Goal: Information Seeking & Learning: Learn about a topic

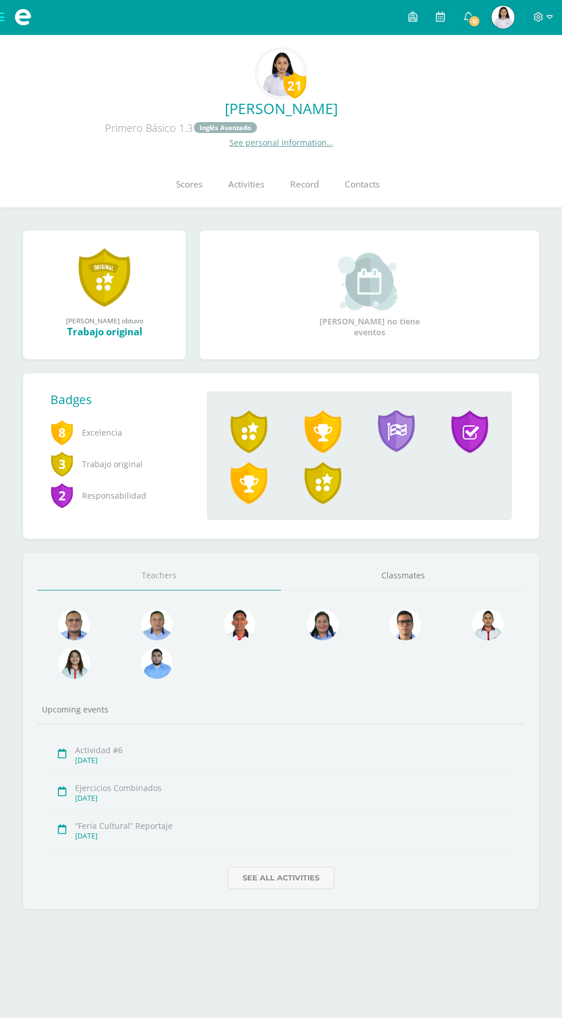
click at [20, 20] on span at bounding box center [22, 17] width 17 height 17
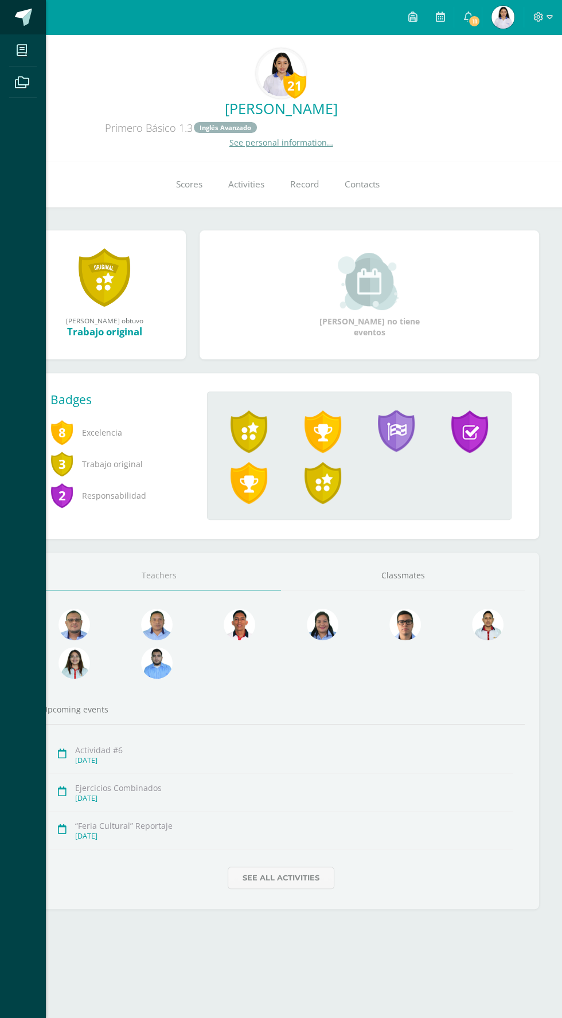
click at [23, 19] on span at bounding box center [23, 17] width 17 height 17
click at [22, 81] on icon at bounding box center [22, 82] width 14 height 11
click at [23, 52] on icon at bounding box center [22, 50] width 10 height 11
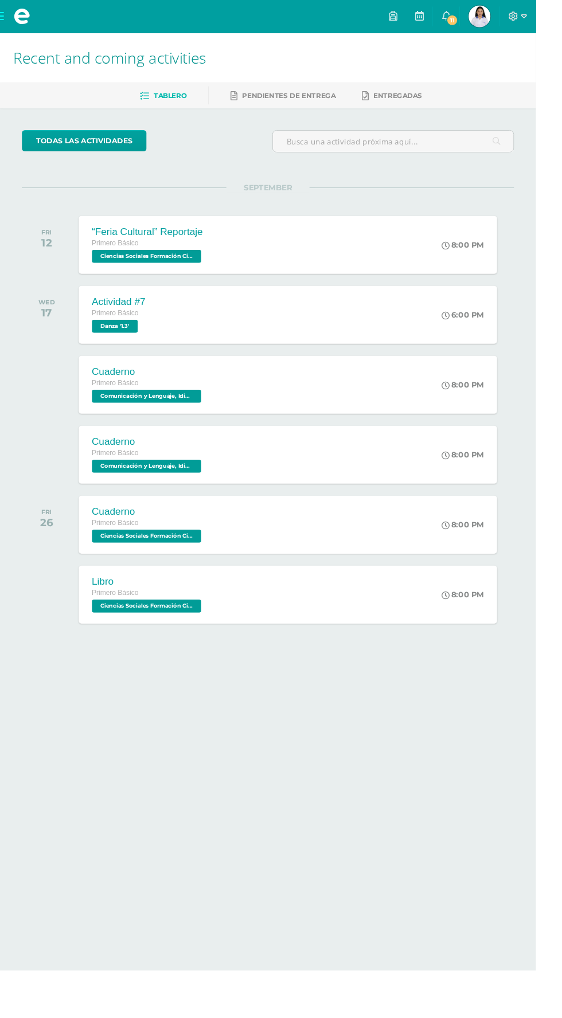
click at [17, 23] on span at bounding box center [22, 17] width 17 height 17
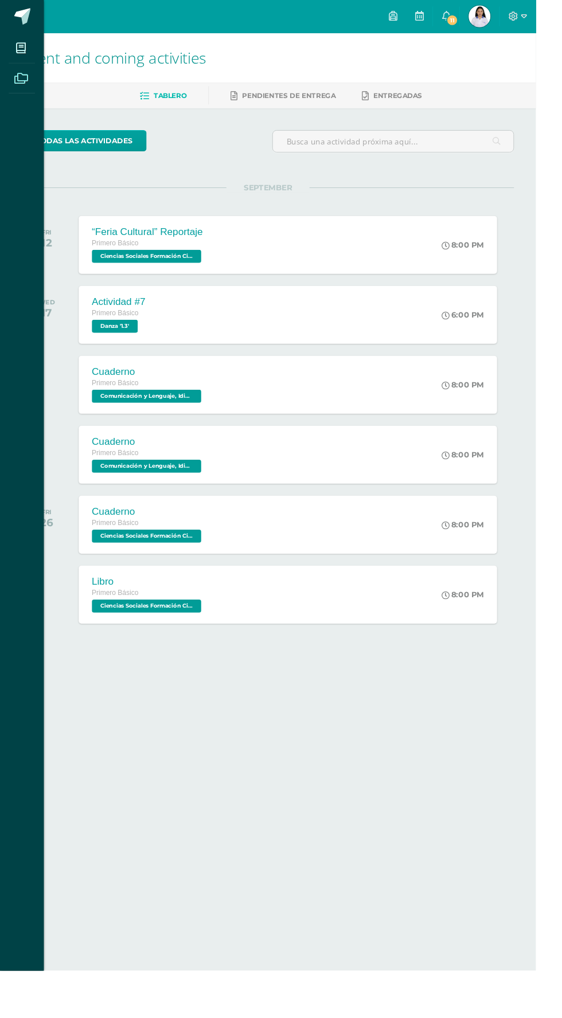
click at [23, 69] on span at bounding box center [22, 82] width 26 height 26
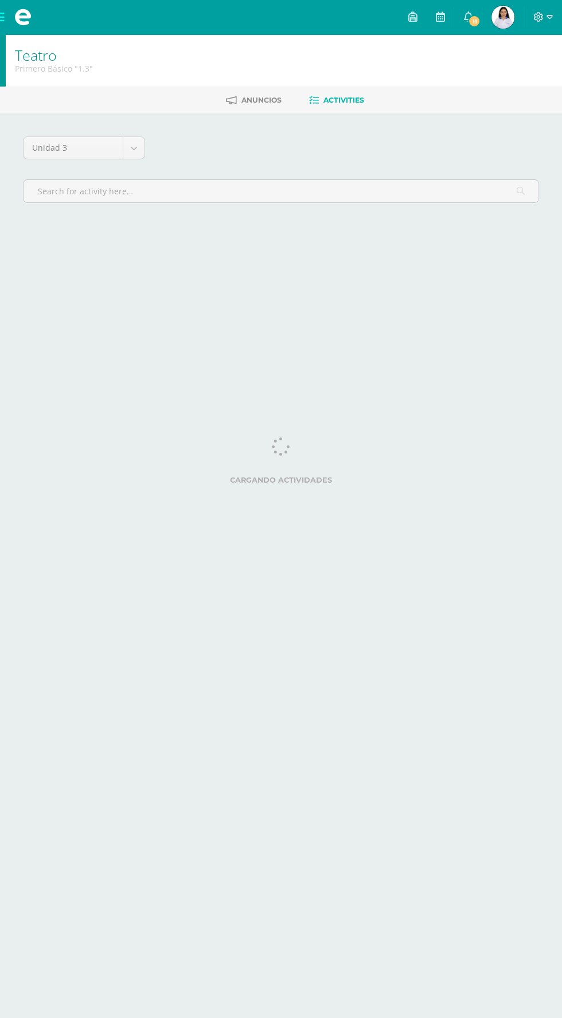
click at [19, 28] on span at bounding box center [23, 17] width 46 height 34
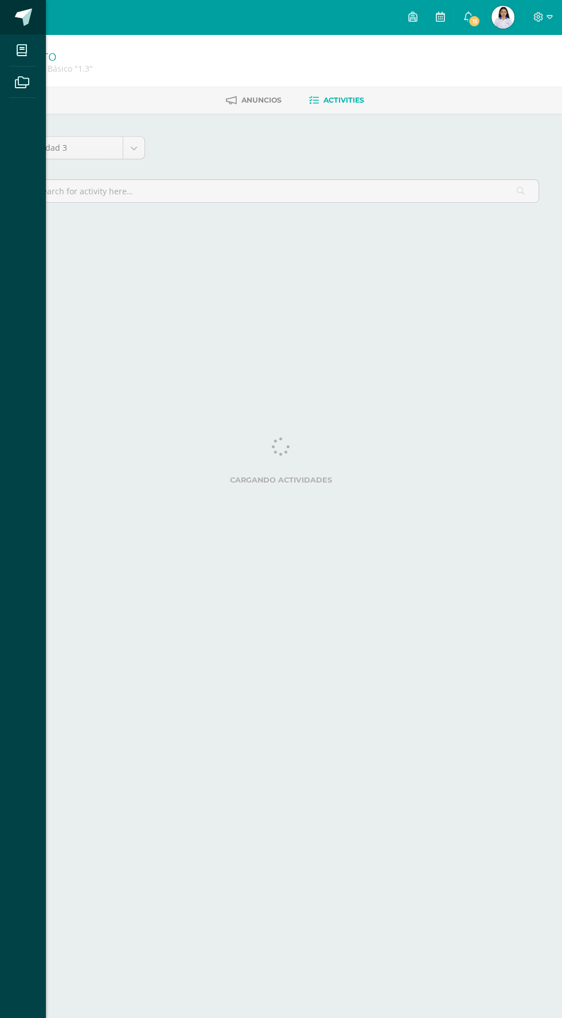
click at [17, 7] on link at bounding box center [23, 17] width 46 height 34
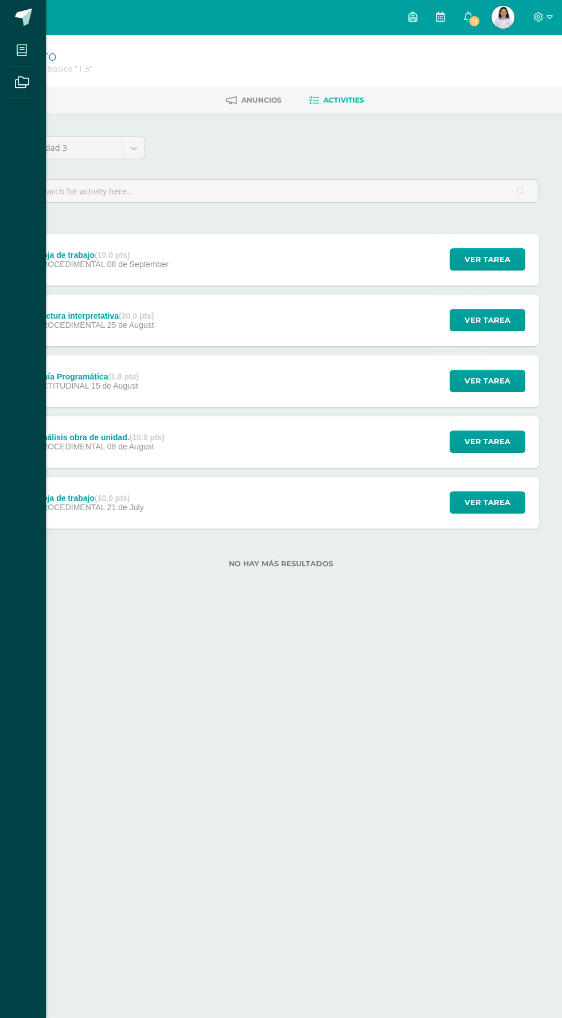
click at [23, 47] on icon at bounding box center [22, 50] width 10 height 11
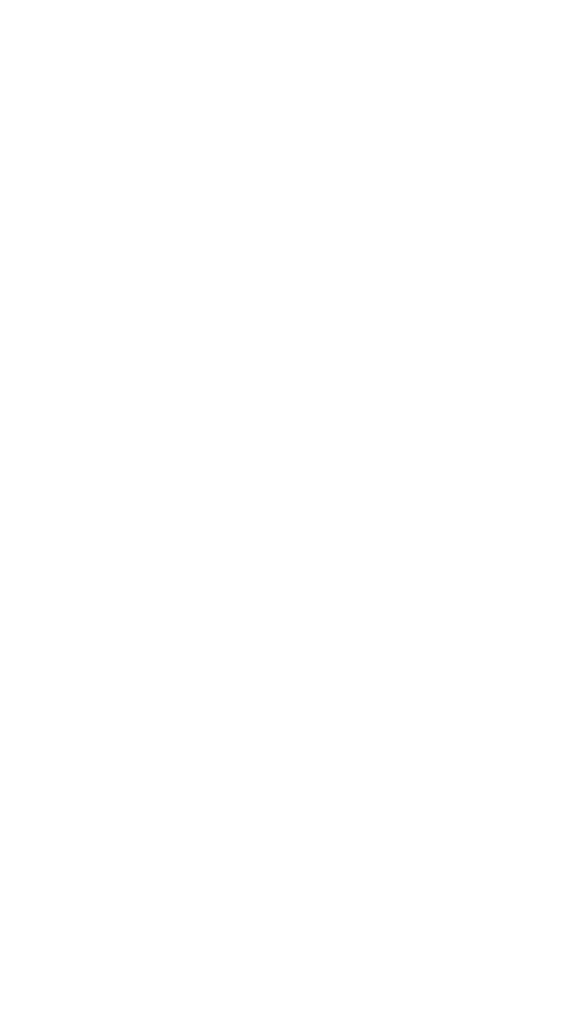
click at [0, 0] on html at bounding box center [0, 0] width 0 height 0
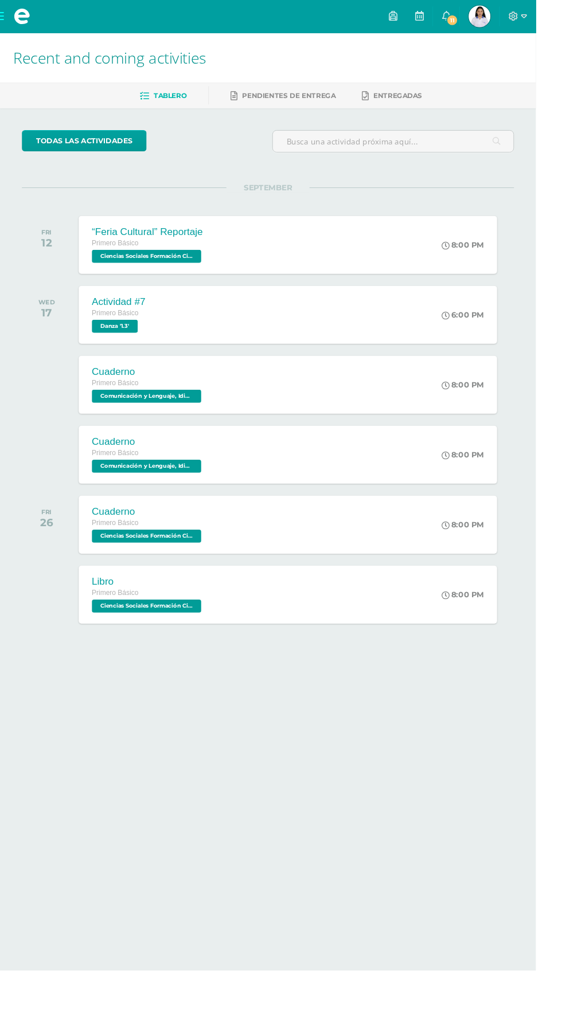
click at [20, 21] on span at bounding box center [22, 17] width 17 height 17
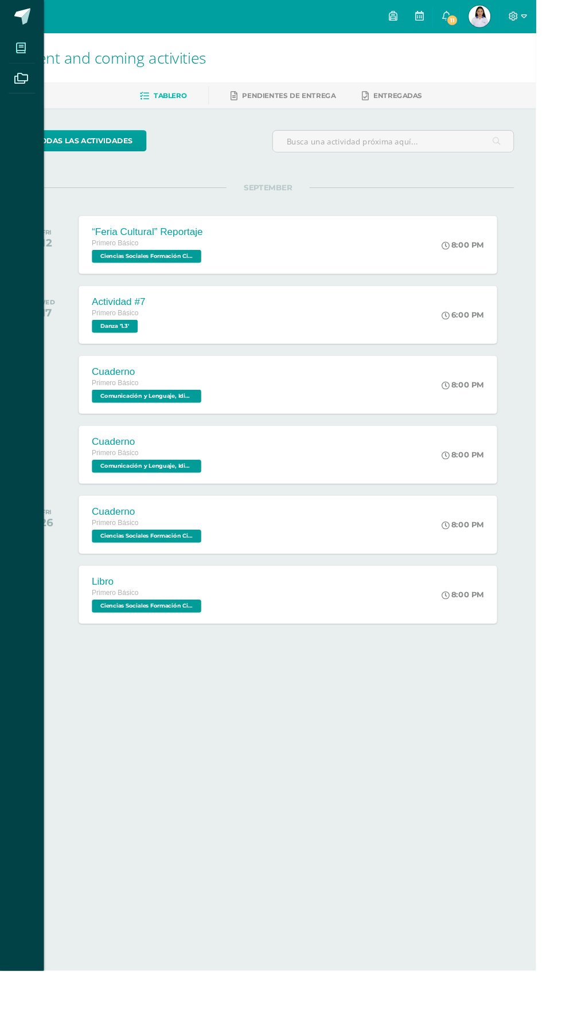
click at [22, 50] on icon at bounding box center [22, 50] width 10 height 11
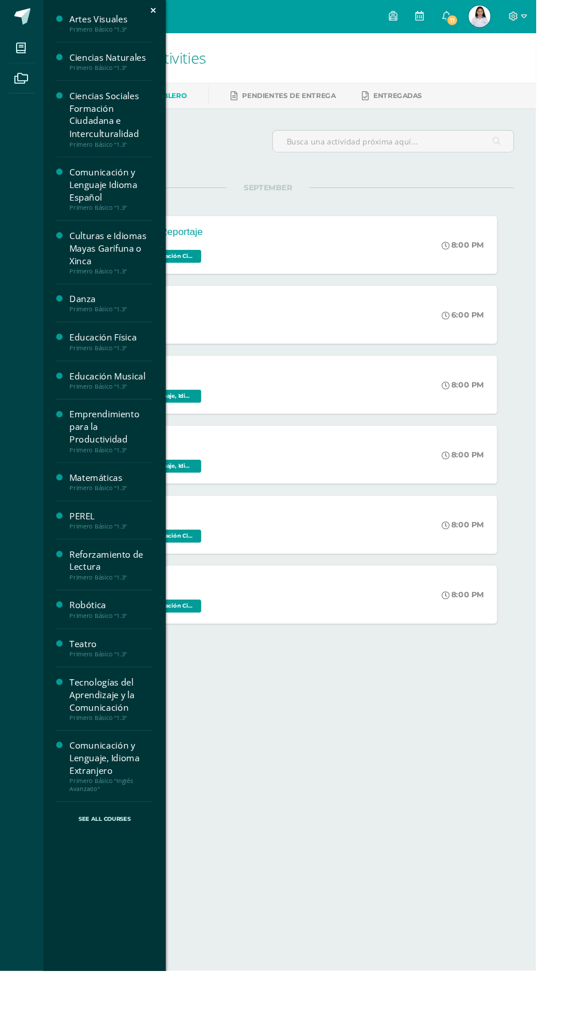
click at [80, 397] on div "Educación Musical" at bounding box center [116, 394] width 87 height 13
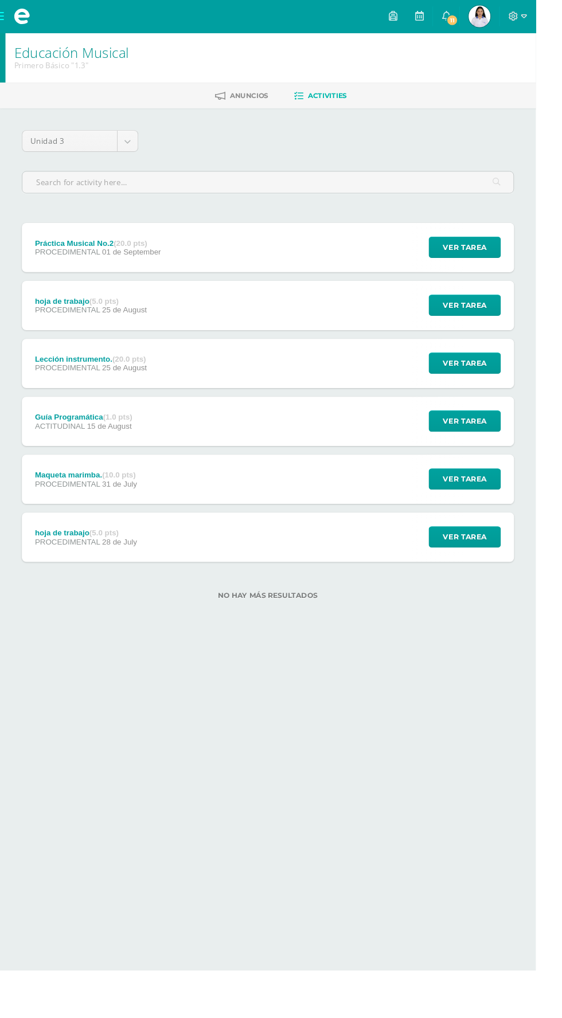
click at [398, 265] on div "Práctica Musical No.2 (20.0 pts) PROCEDIMENTAL [DATE] Ver tarea Práctica Musica…" at bounding box center [281, 260] width 516 height 52
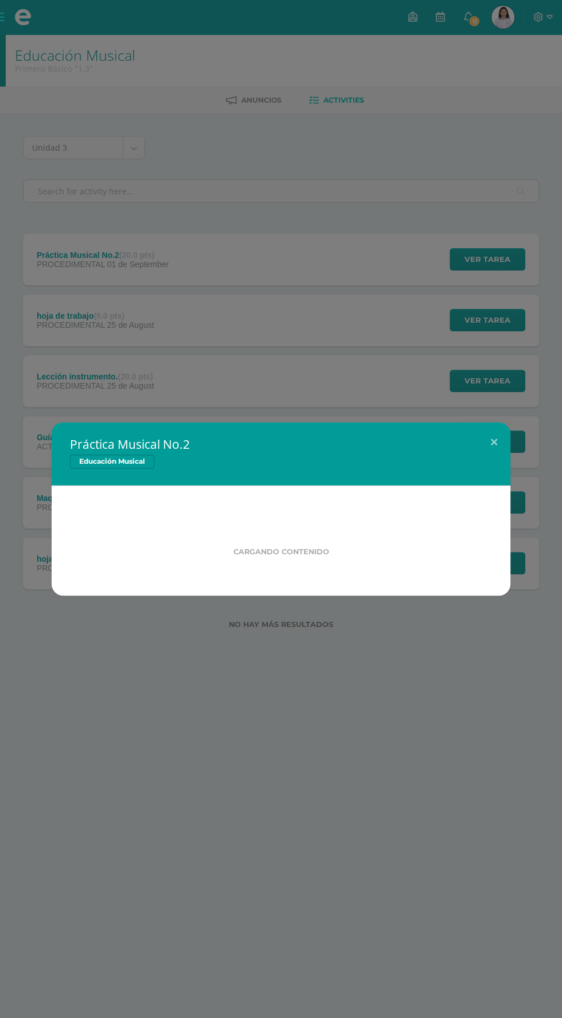
click at [400, 303] on div "Práctica Musical No.2 Educación Musical Cargando contenido Loading..." at bounding box center [281, 509] width 562 height 1018
